Goal: Subscribe to service/newsletter

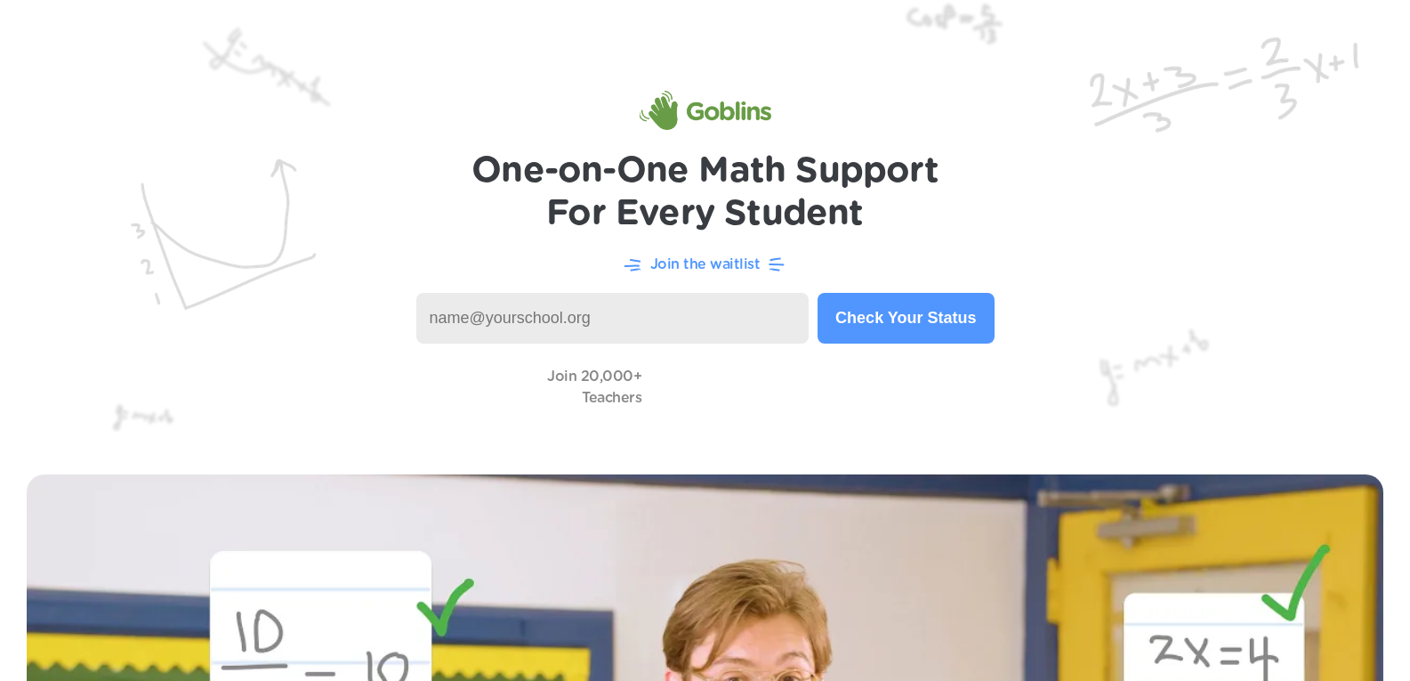
click at [708, 310] on input at bounding box center [612, 318] width 393 height 51
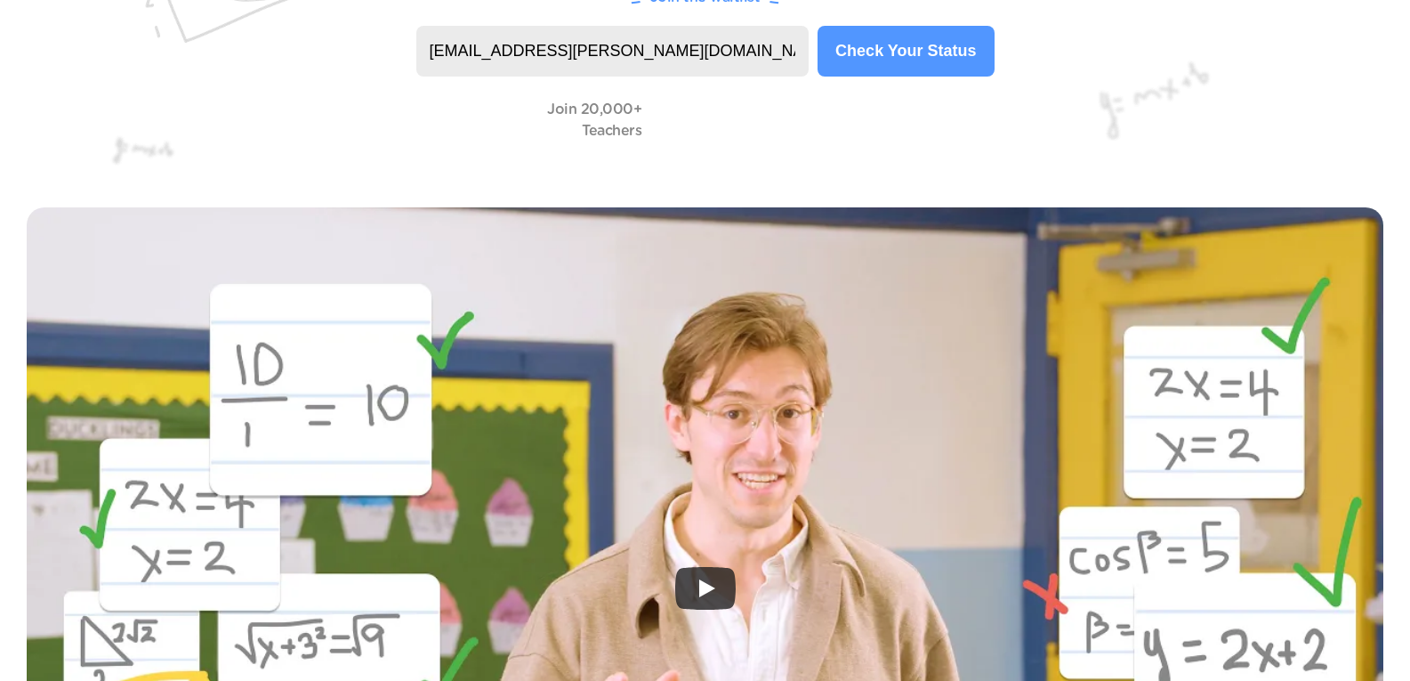
type input "[EMAIL_ADDRESS][PERSON_NAME][DOMAIN_NAME]"
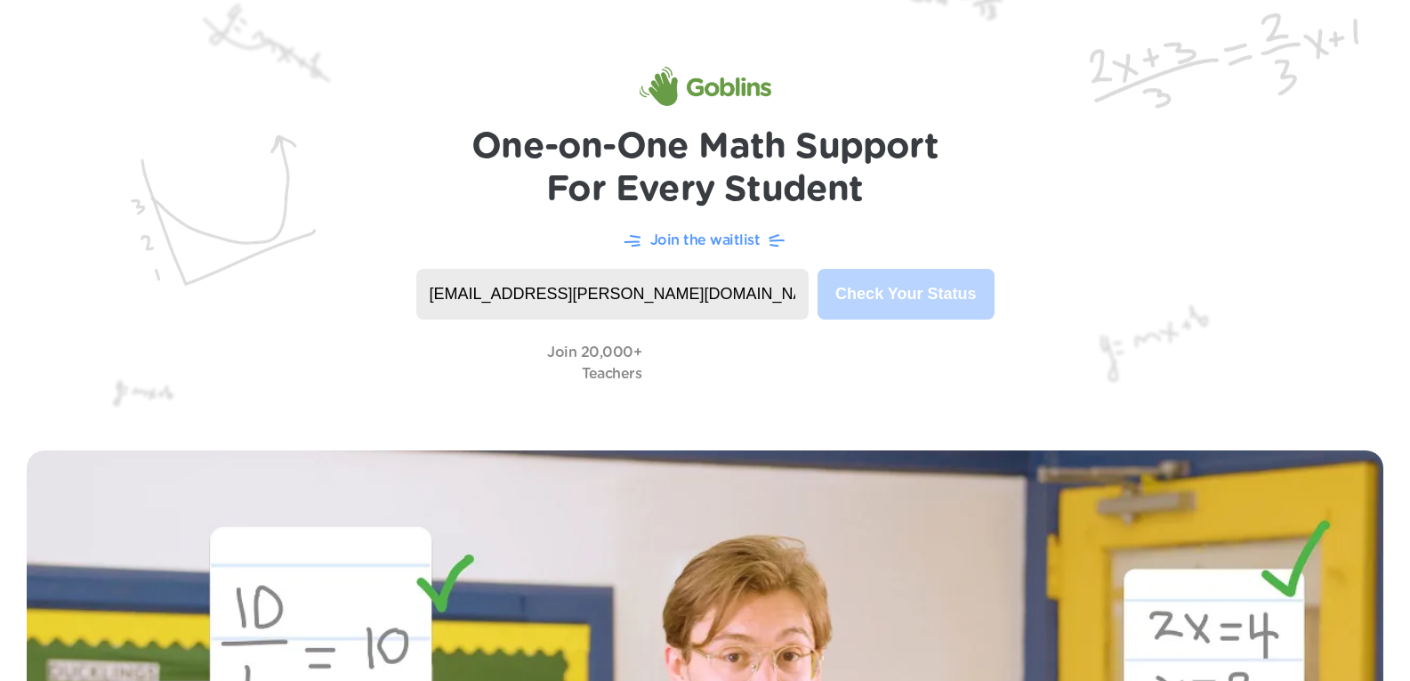
scroll to position [0, 0]
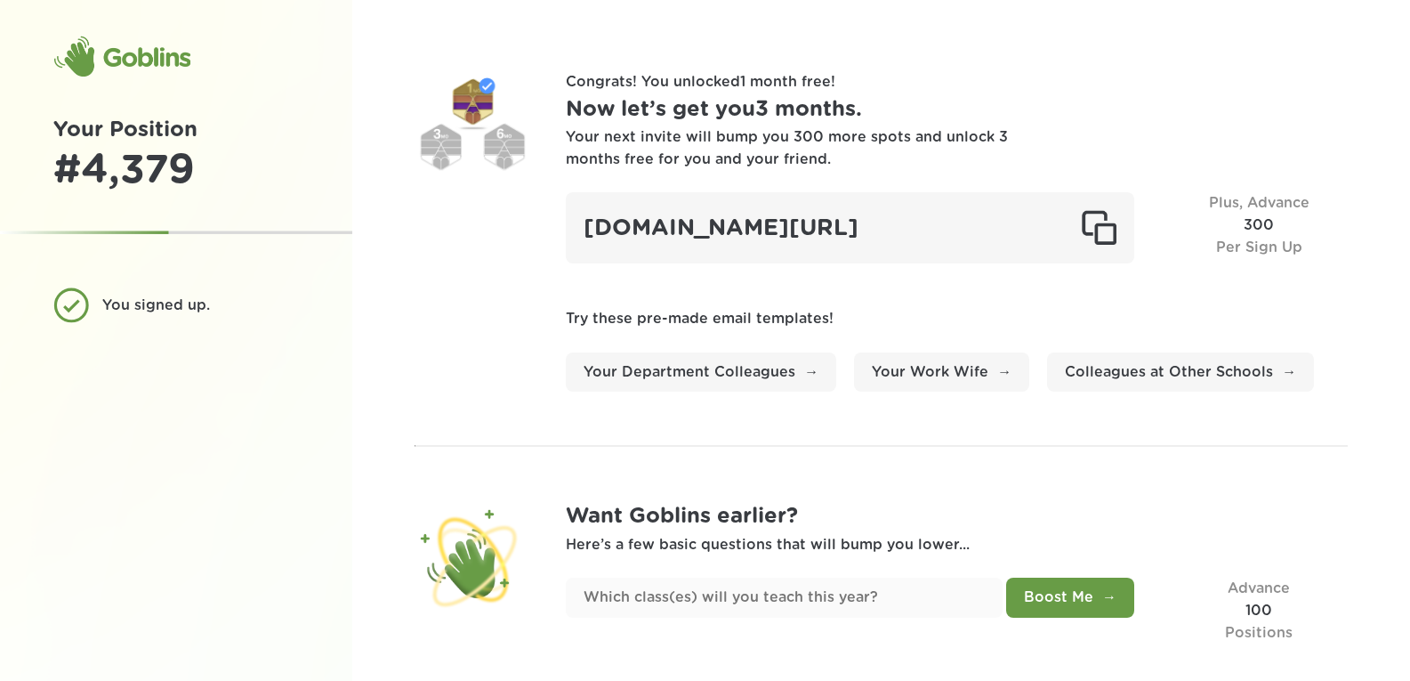
click at [528, 170] on div at bounding box center [473, 129] width 116 height 116
